Goal: Ask a question

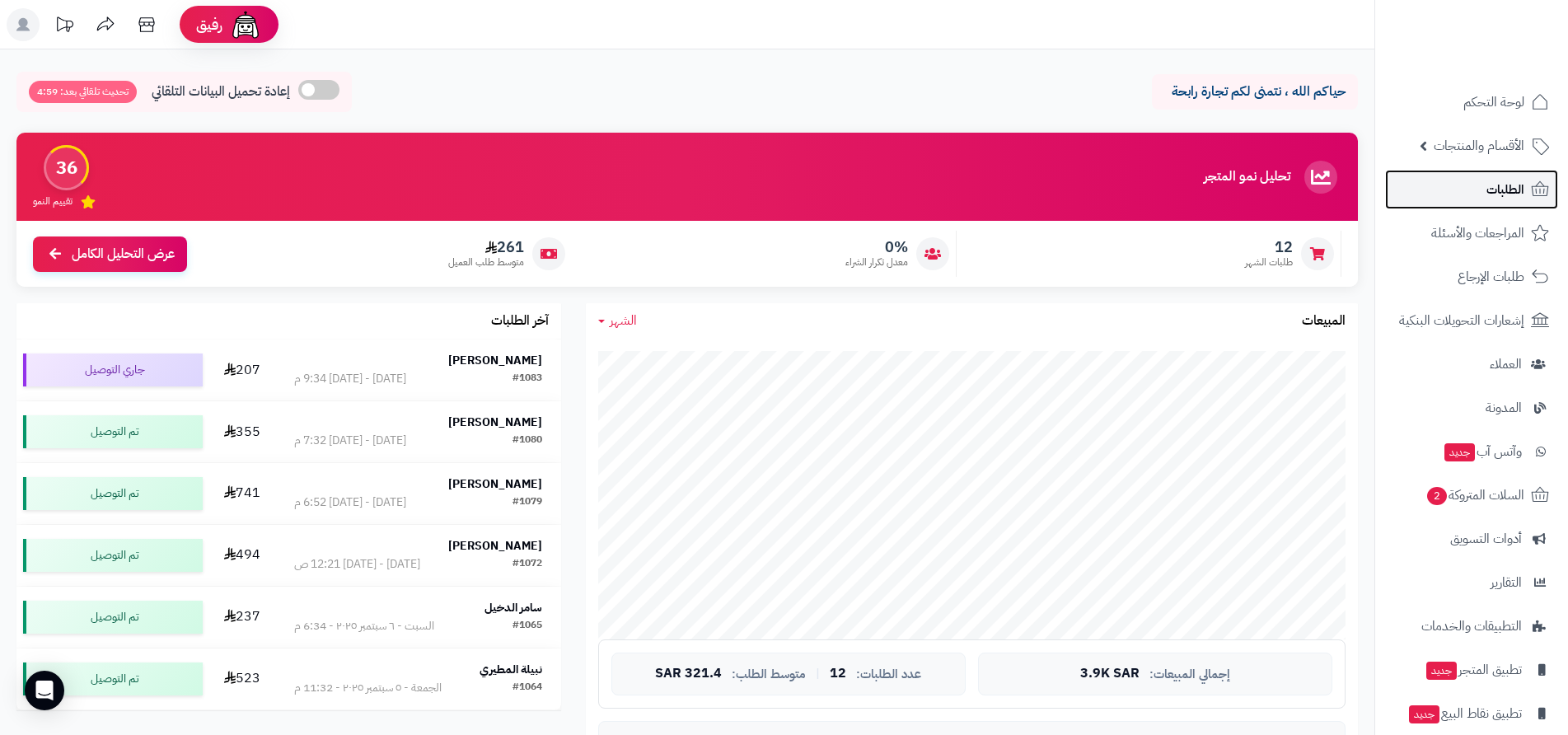
click at [1496, 195] on span "الطلبات" at bounding box center [1506, 189] width 37 height 23
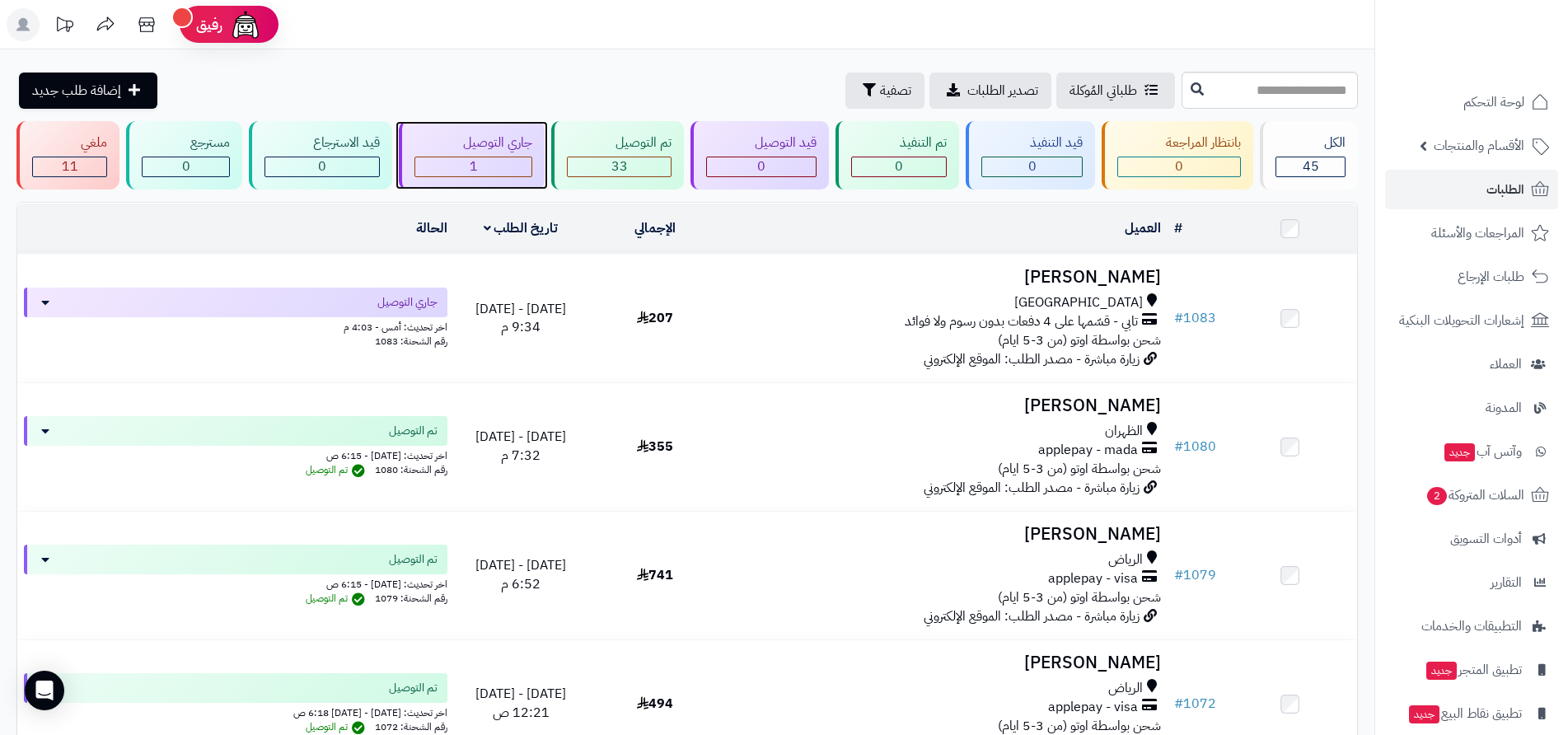
click at [484, 159] on div "1" at bounding box center [473, 167] width 116 height 19
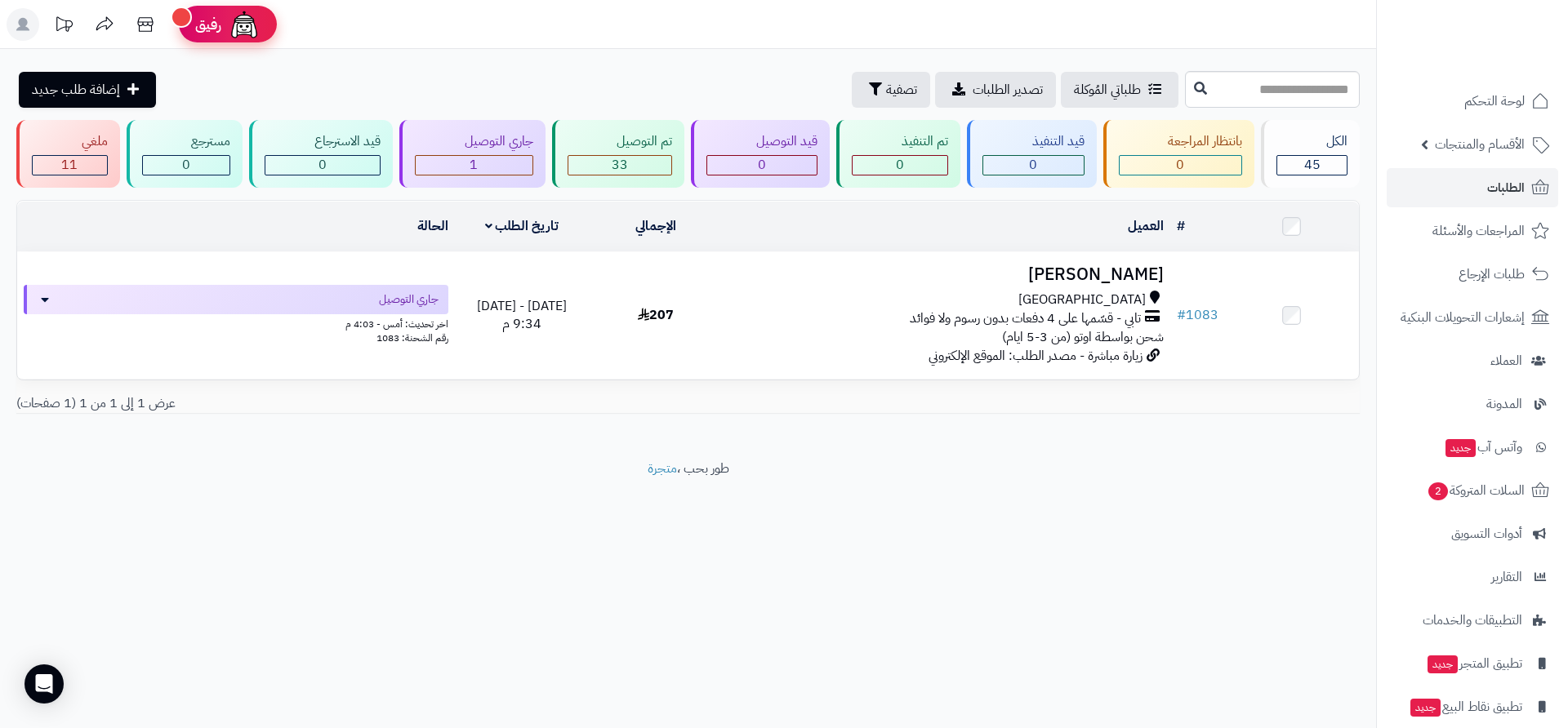
click at [208, 25] on span "رفيق" at bounding box center [208, 24] width 26 height 20
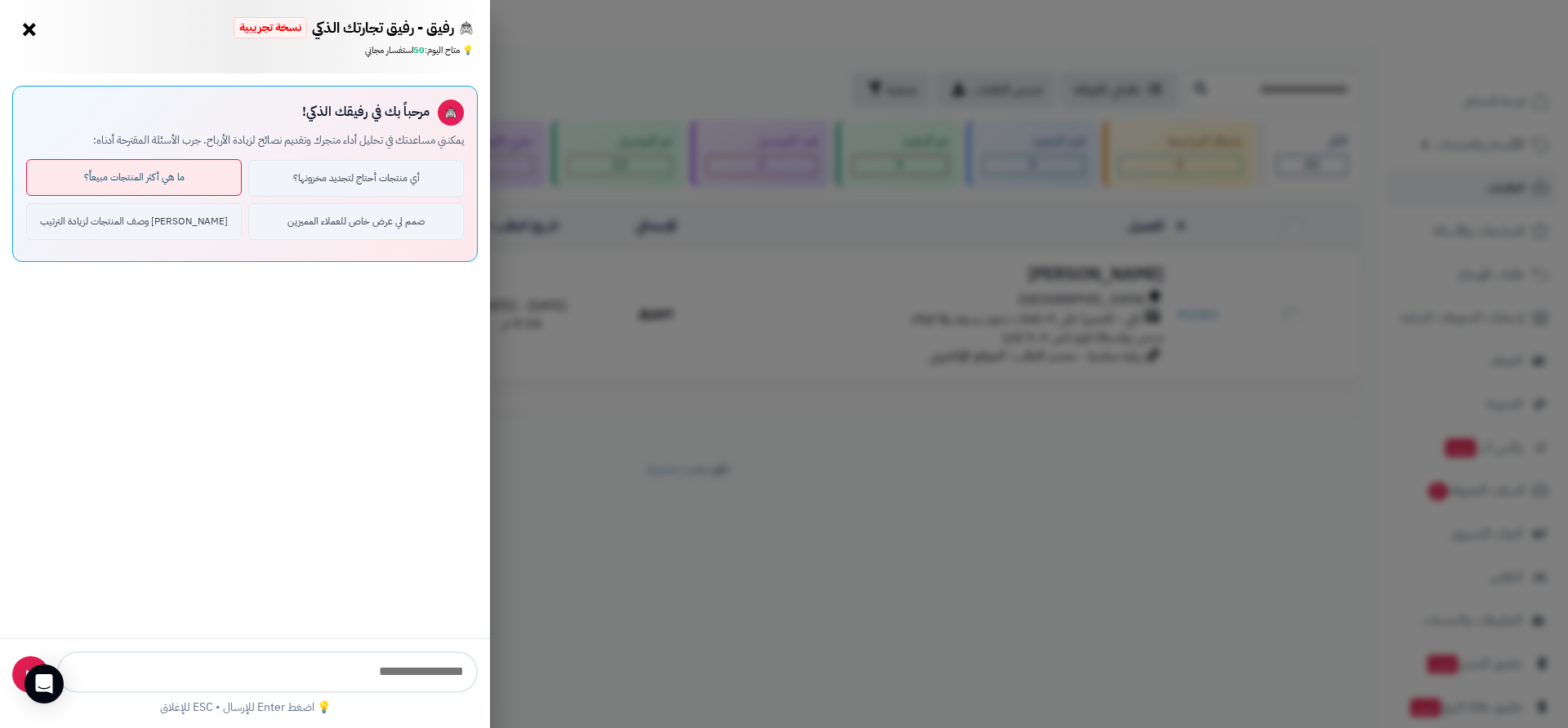
click at [160, 181] on button "ما هي أكثر المنتجات مبيعاً؟" at bounding box center [133, 177] width 215 height 37
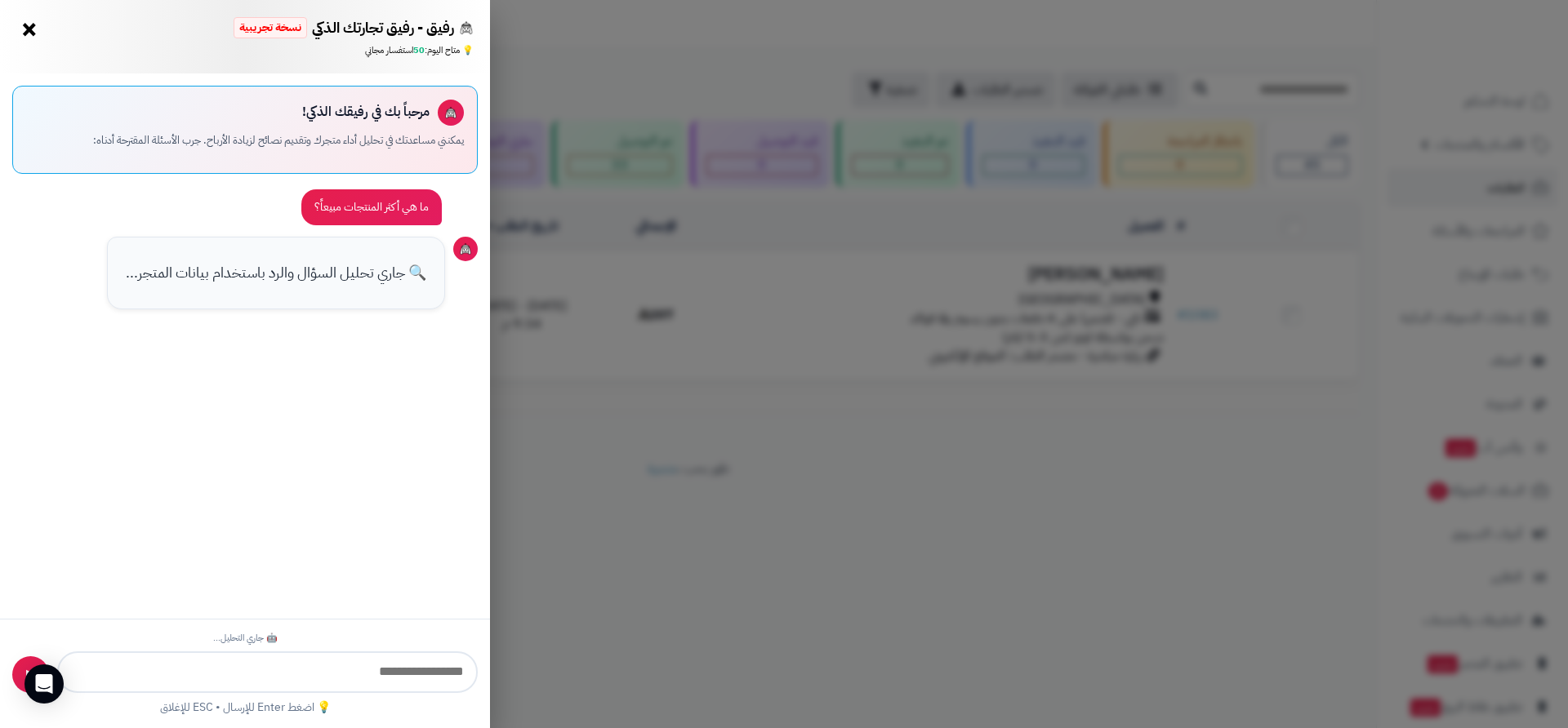
click at [341, 273] on p "🔍 جاري تحليل السؤال والرد باستخدام بيانات المتجر..." at bounding box center [276, 273] width 301 height 26
click at [376, 273] on p "🔍 جاري تحليل السؤال والرد باستخدام بيانات المتجر..." at bounding box center [276, 273] width 301 height 26
